Goal: Transaction & Acquisition: Download file/media

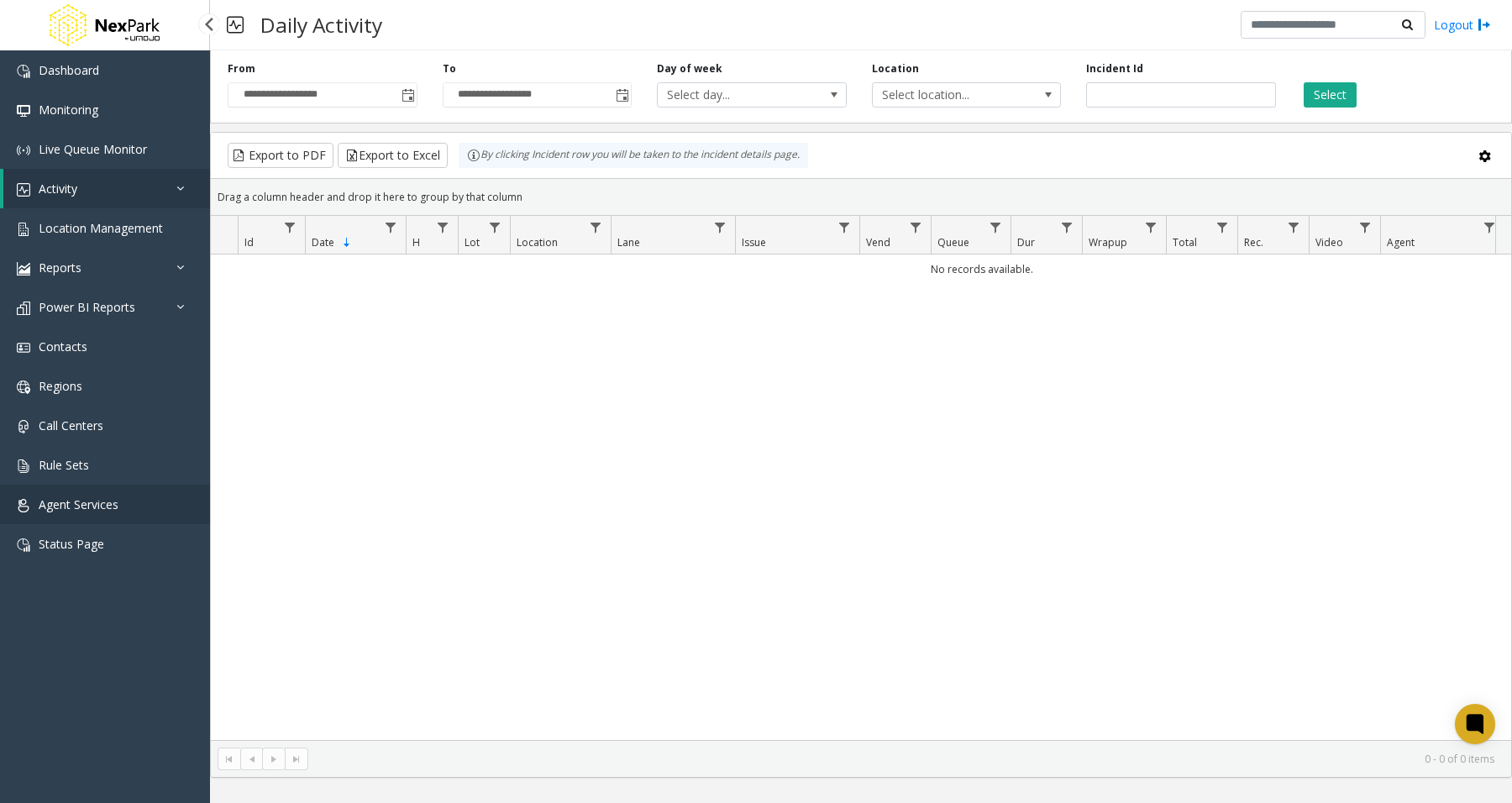
click at [60, 506] on span "Agent Services" at bounding box center [78, 505] width 80 height 16
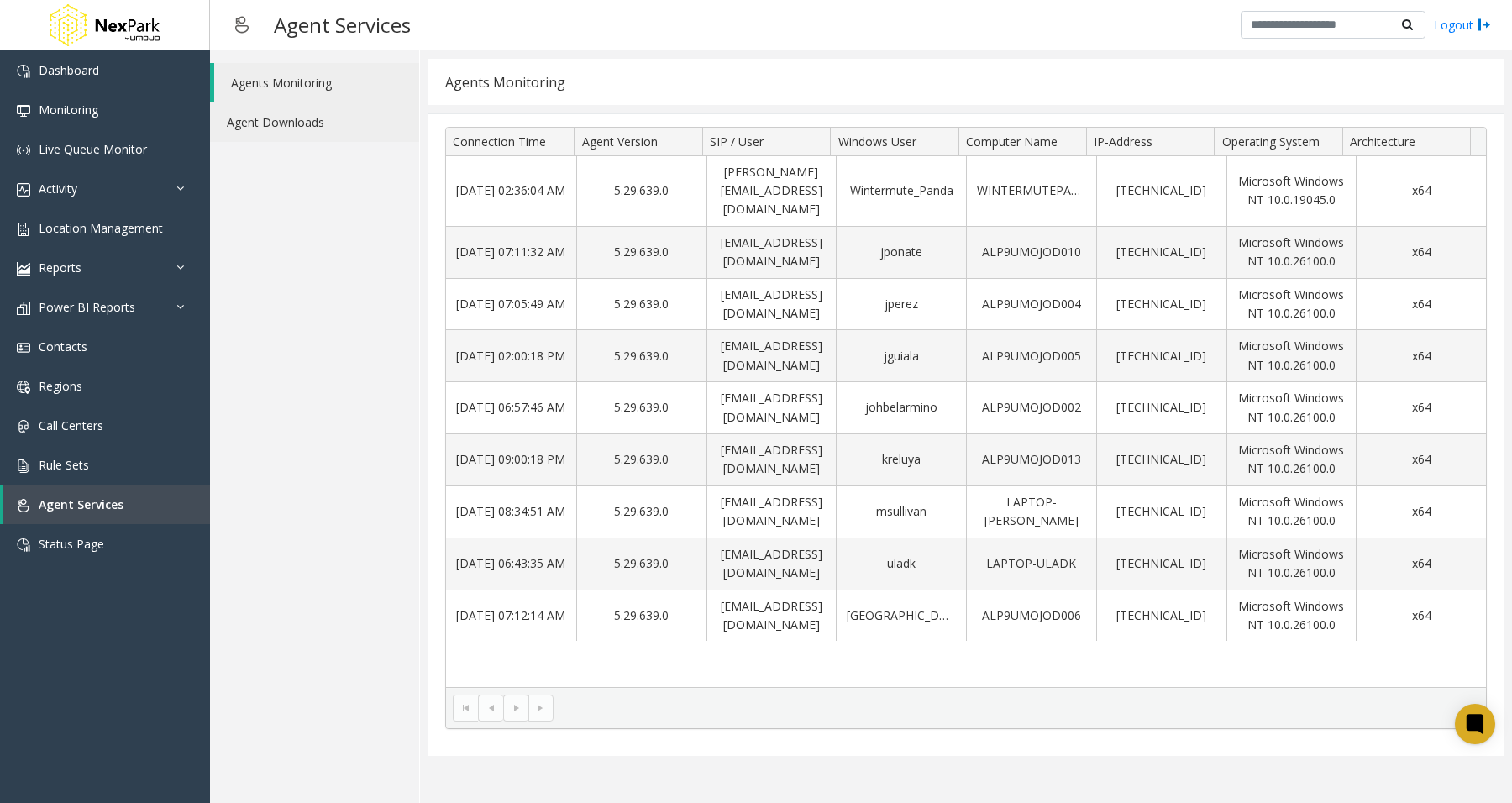
click at [283, 124] on link "Agent Downloads" at bounding box center [315, 122] width 209 height 39
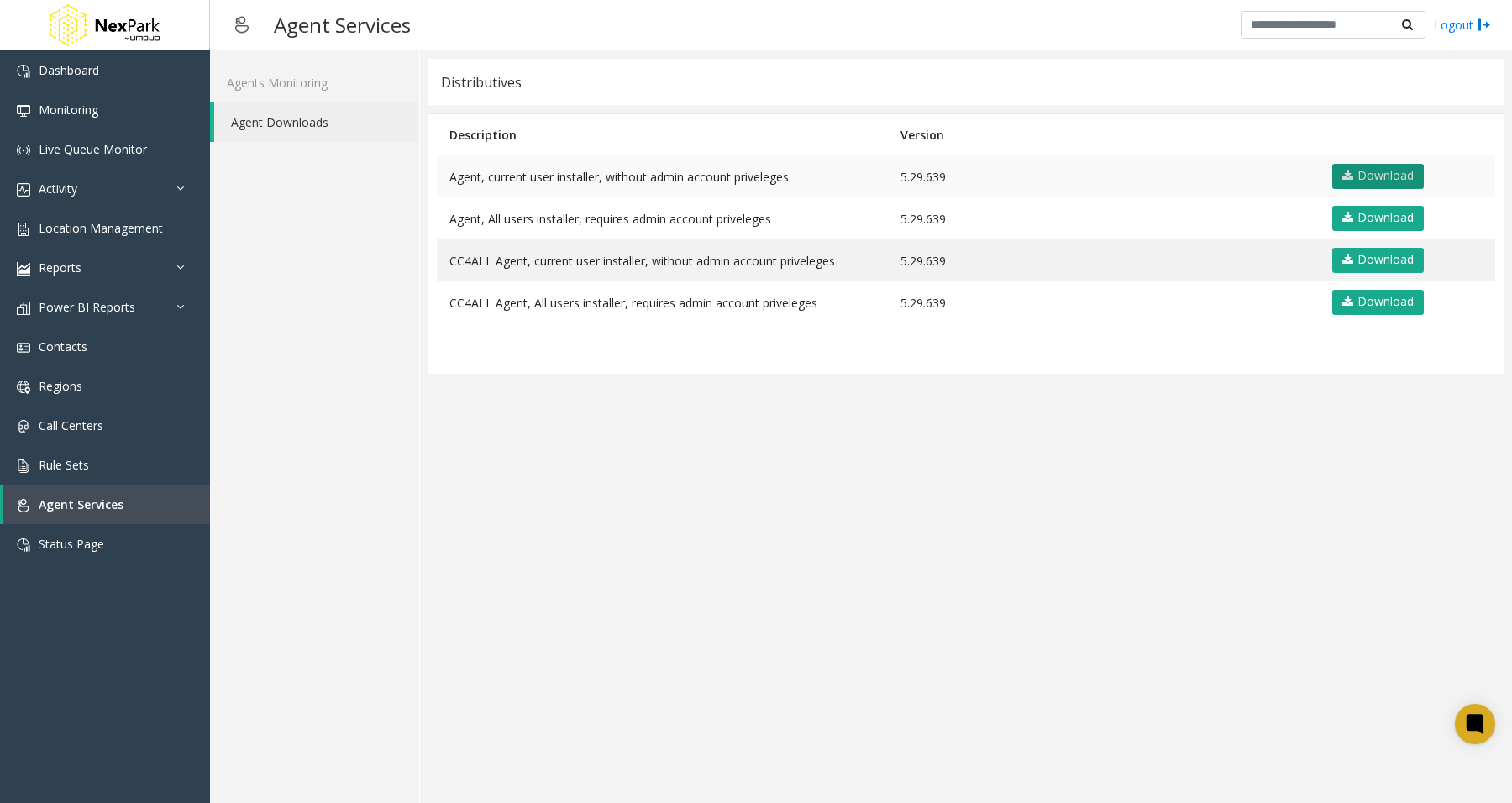
click at [1388, 168] on link "Download" at bounding box center [1377, 176] width 92 height 25
click at [892, 520] on app-distributives "Distributives Description Version Agent, current user installer, without admin …" at bounding box center [966, 426] width 1075 height 736
click at [648, 550] on app-distributives "Distributives Description Version Agent, current user installer, without admin …" at bounding box center [966, 426] width 1075 height 736
click at [44, 81] on link "Dashboard" at bounding box center [105, 70] width 210 height 39
